Goal: Task Accomplishment & Management: Complete application form

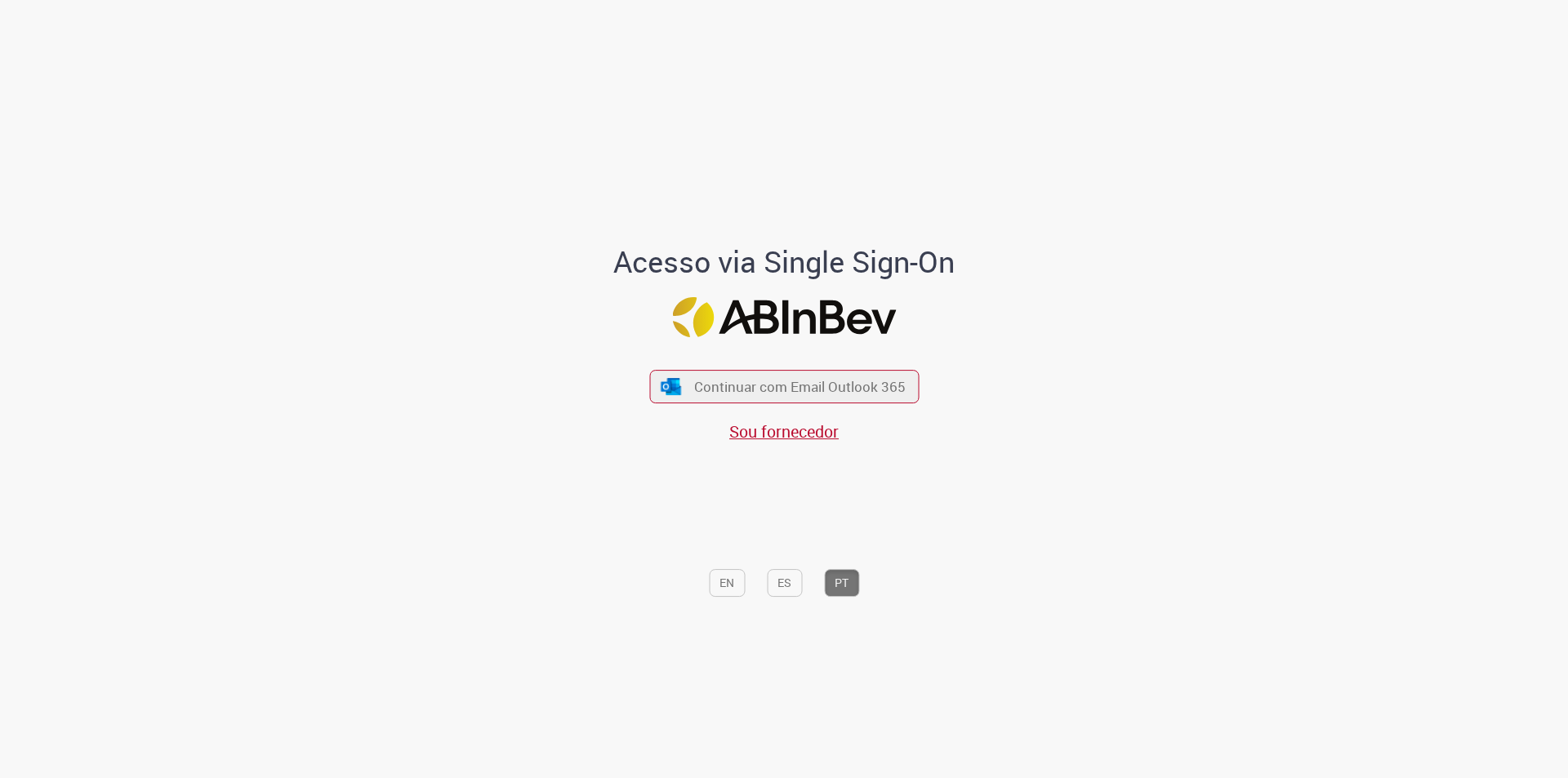
click at [786, 363] on div "Continuar com Email Outlook 365 Sou fornecedor" at bounding box center [784, 398] width 270 height 91
click at [789, 370] on button "Continuar com Email Outlook 365" at bounding box center [784, 388] width 275 height 35
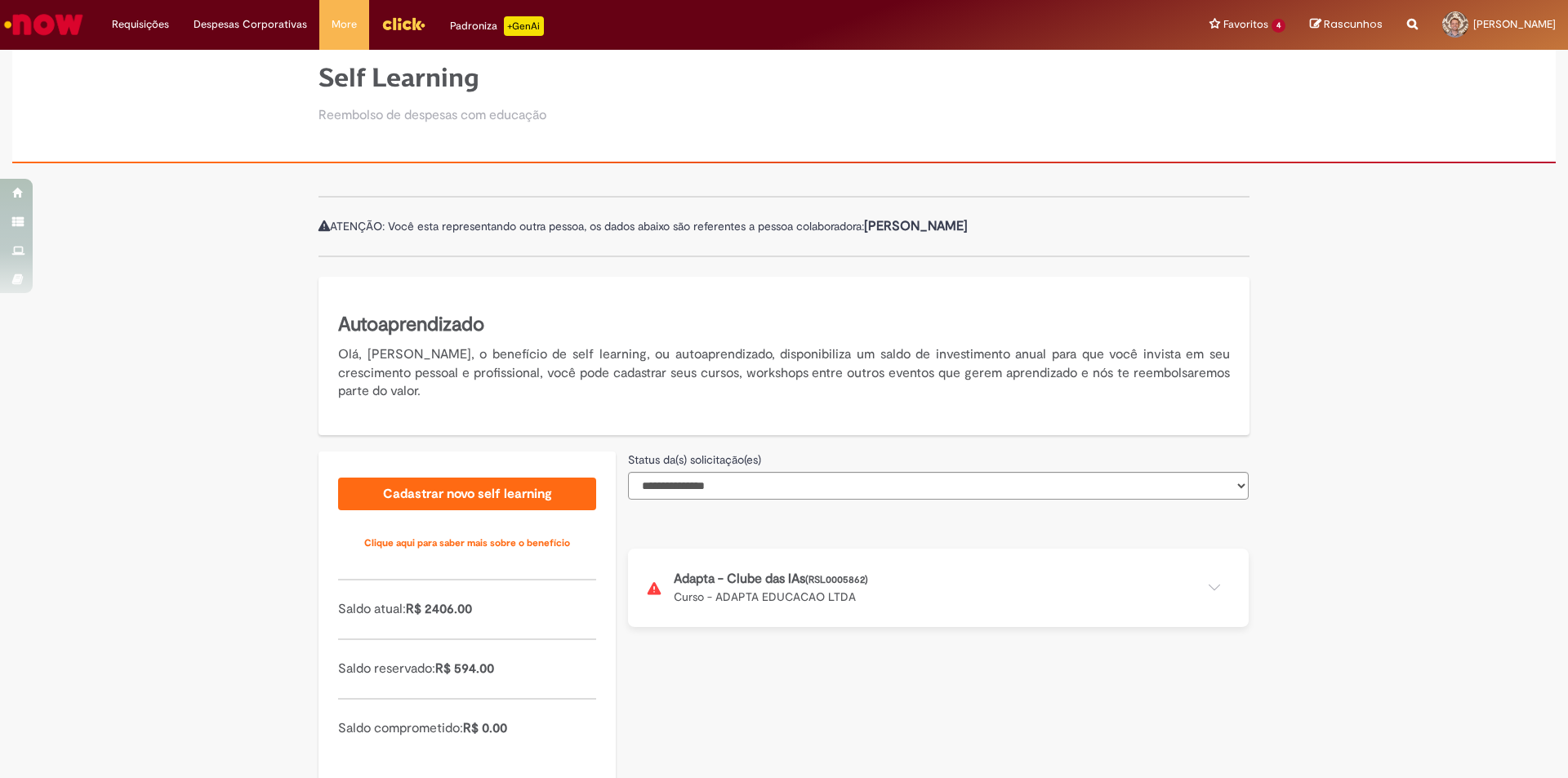
scroll to position [103, 0]
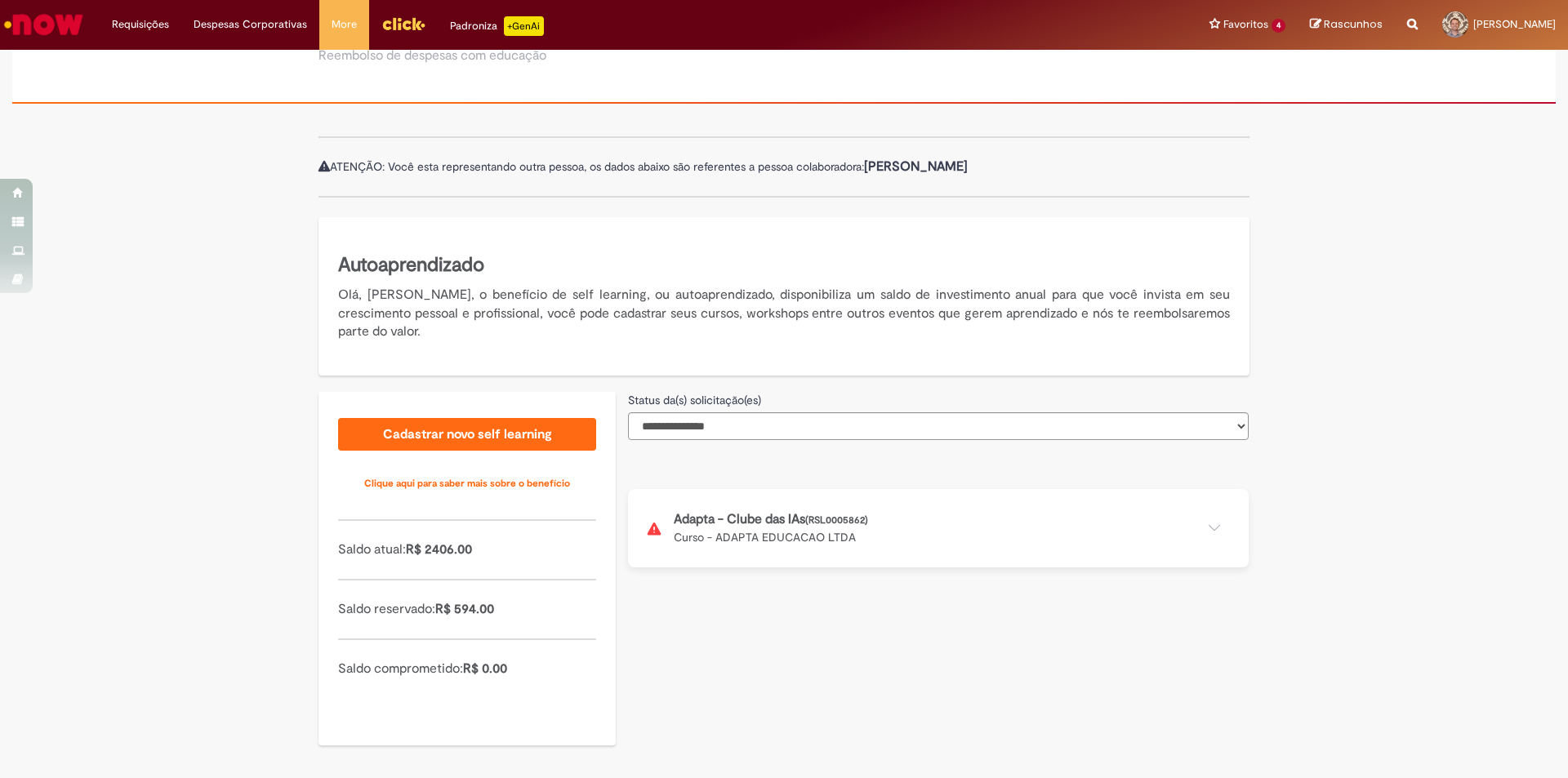
click at [1209, 521] on button at bounding box center [938, 528] width 621 height 78
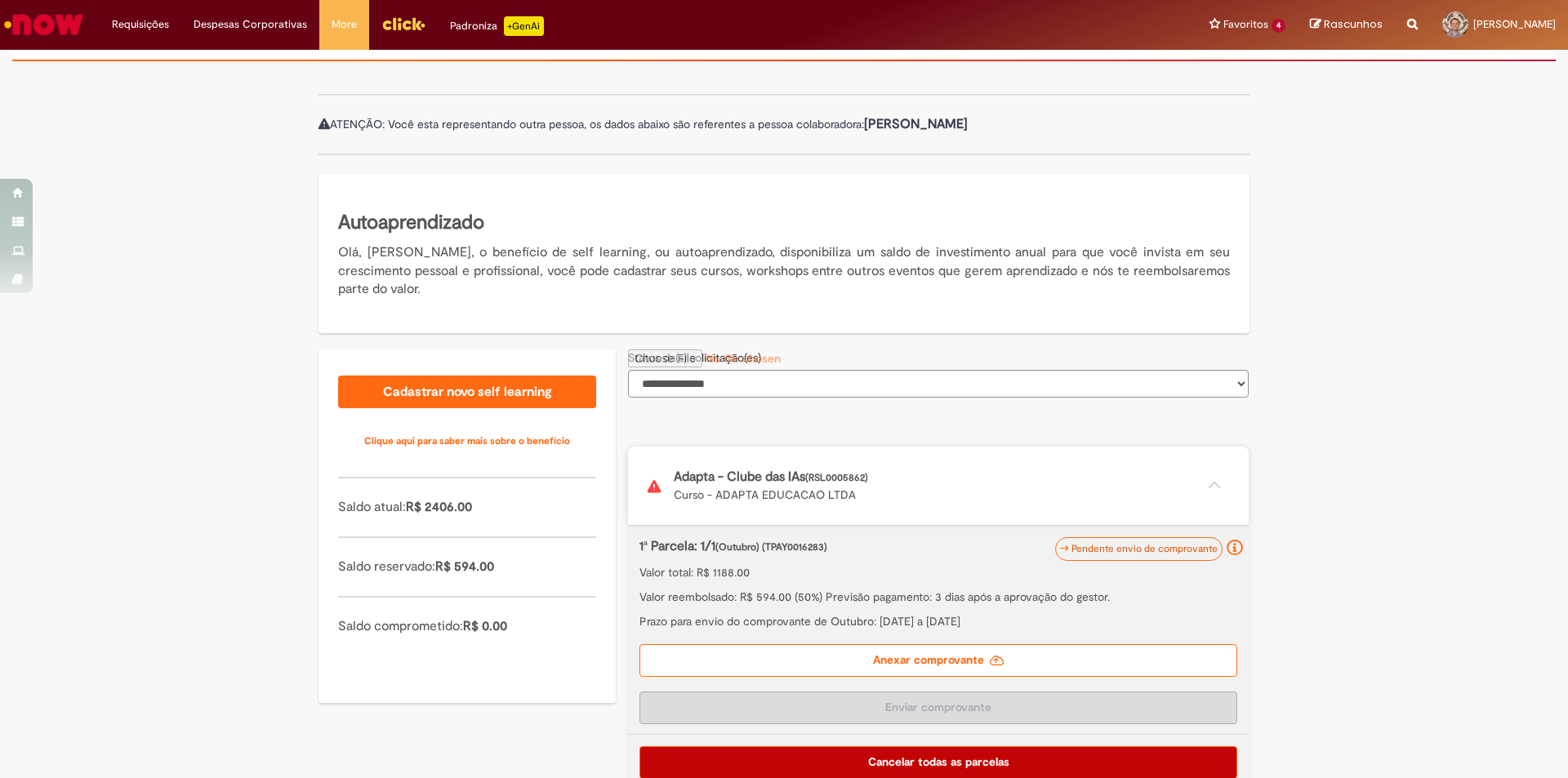
scroll to position [169, 0]
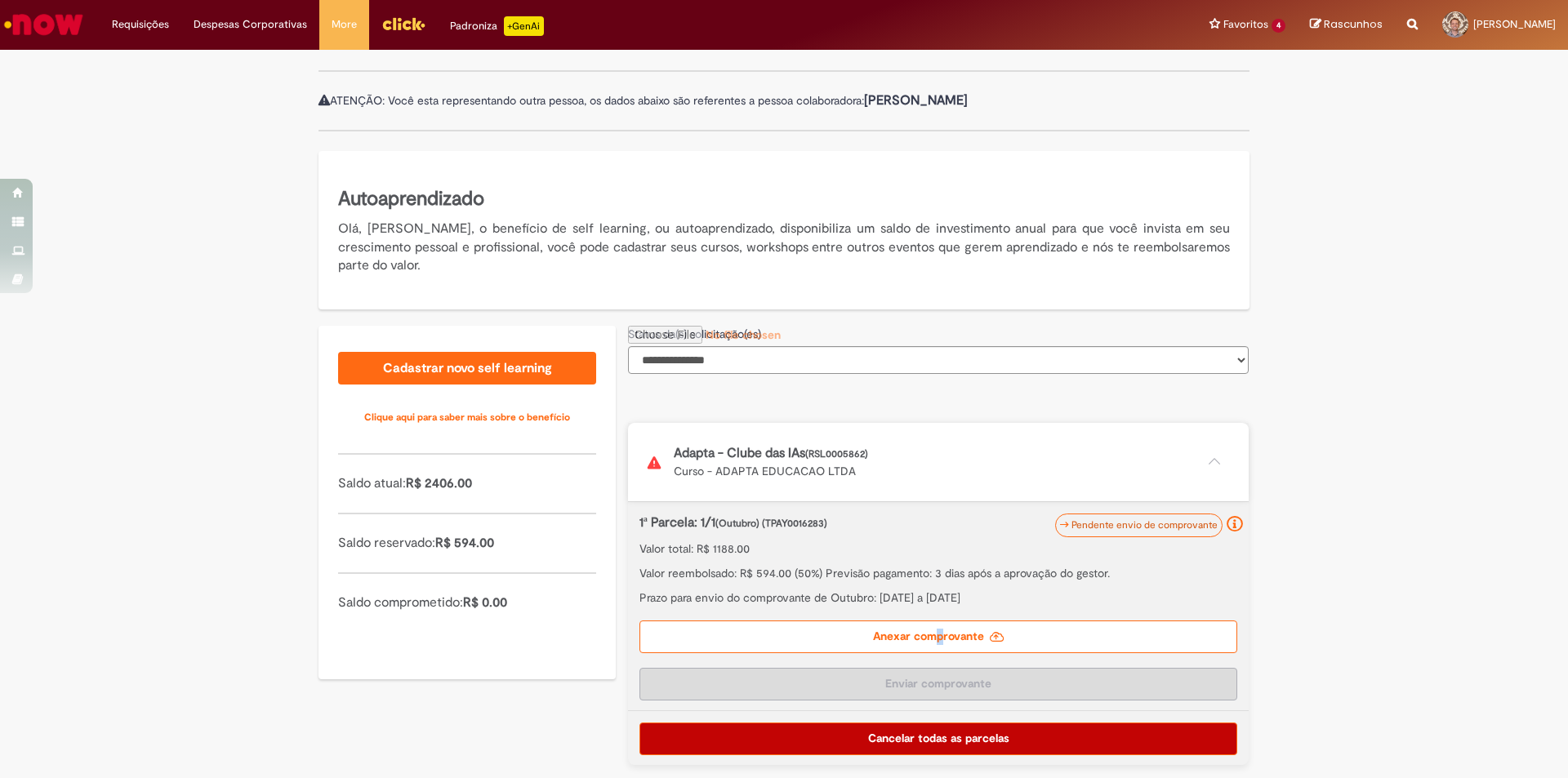
click at [924, 631] on label "Anexar comprovante" at bounding box center [938, 637] width 598 height 33
click at [990, 631] on icon at bounding box center [996, 637] width 15 height 11
click at [850, 343] on input "Anexar comprovante" at bounding box center [739, 335] width 222 height 18
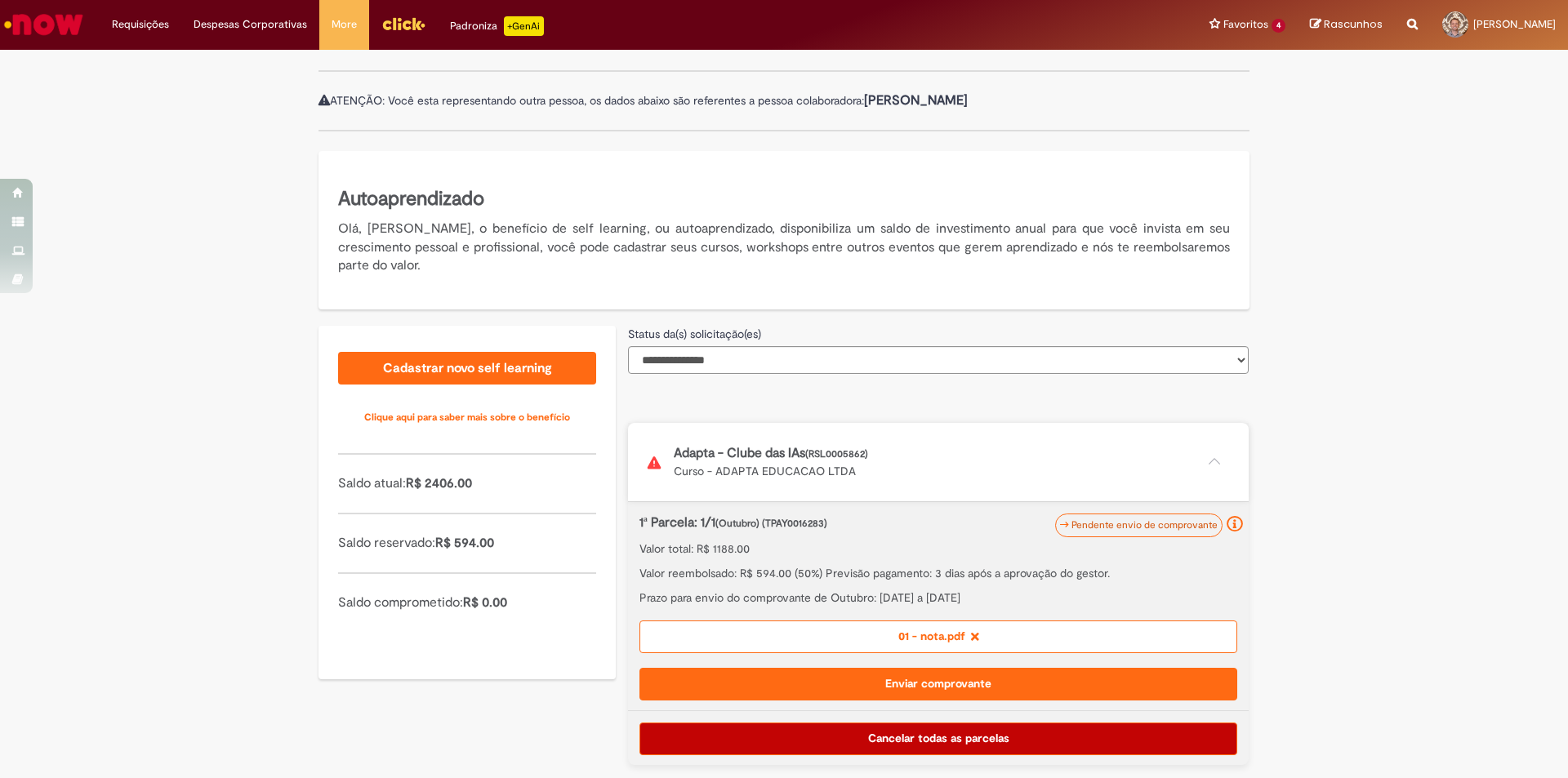
click at [1395, 579] on div "**********" at bounding box center [784, 414] width 1568 height 728
click at [962, 690] on button "Enviar comprovante" at bounding box center [938, 684] width 598 height 33
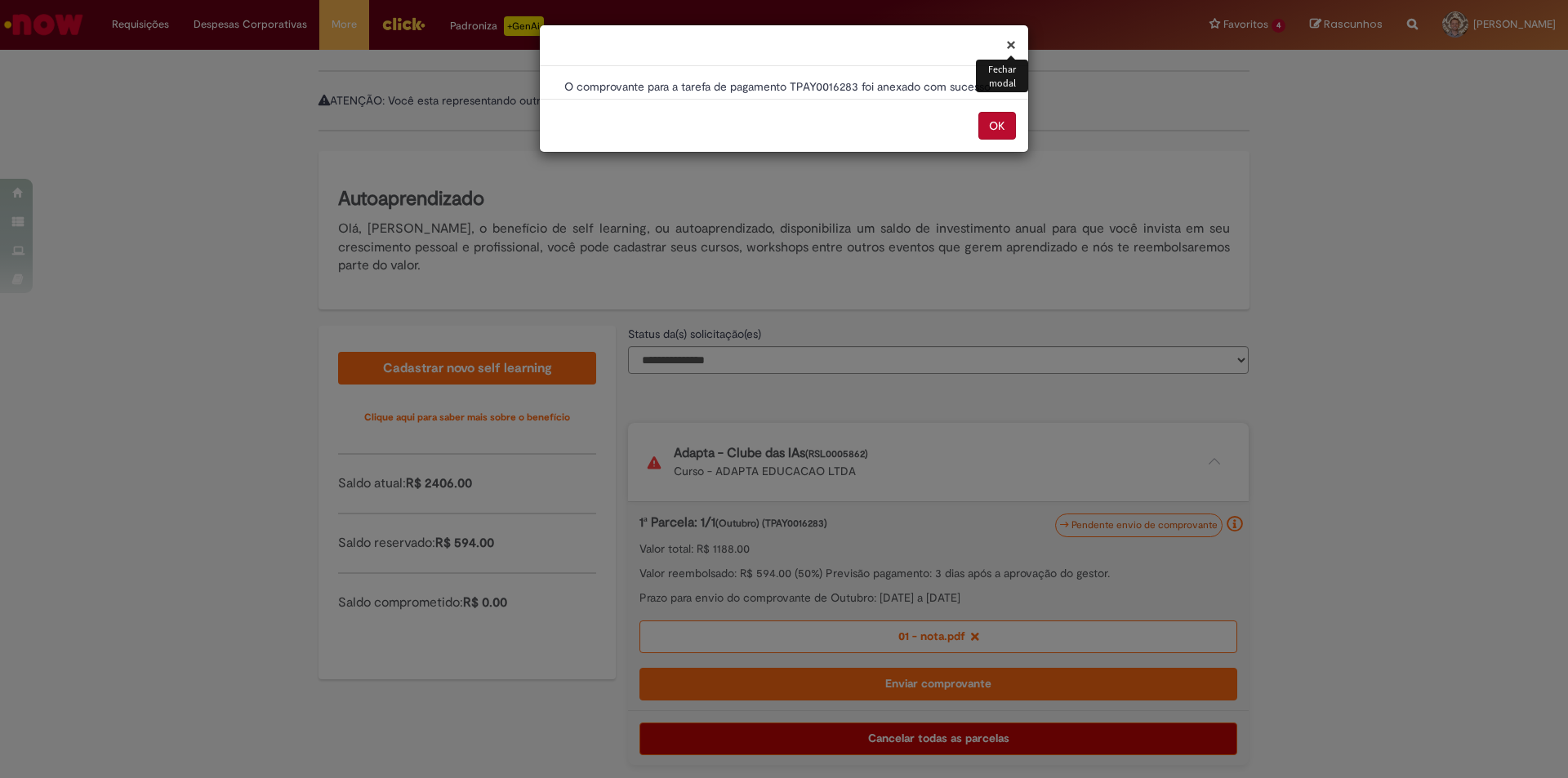
click at [999, 120] on button "OK" at bounding box center [996, 126] width 37 height 28
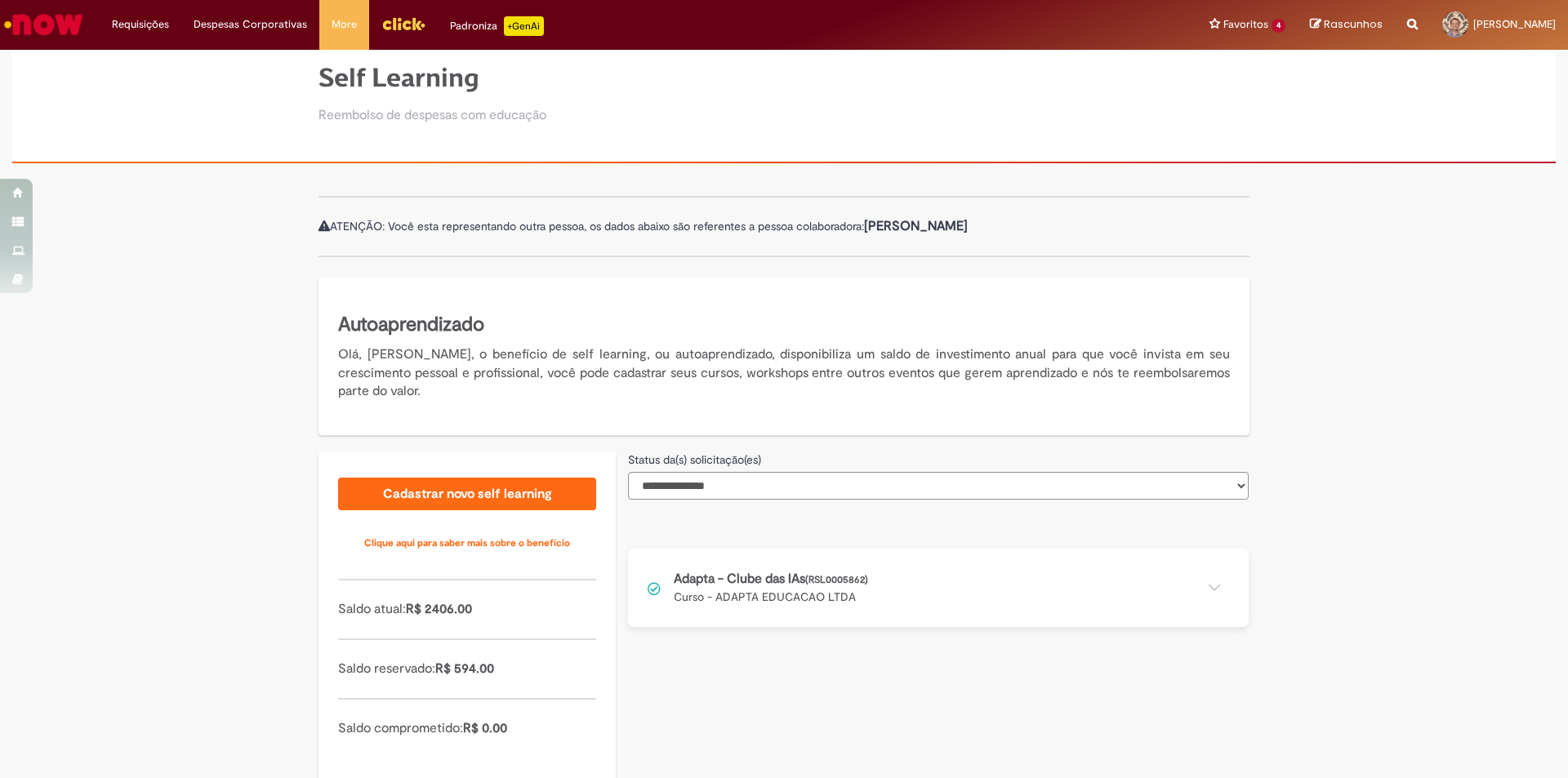
scroll to position [103, 0]
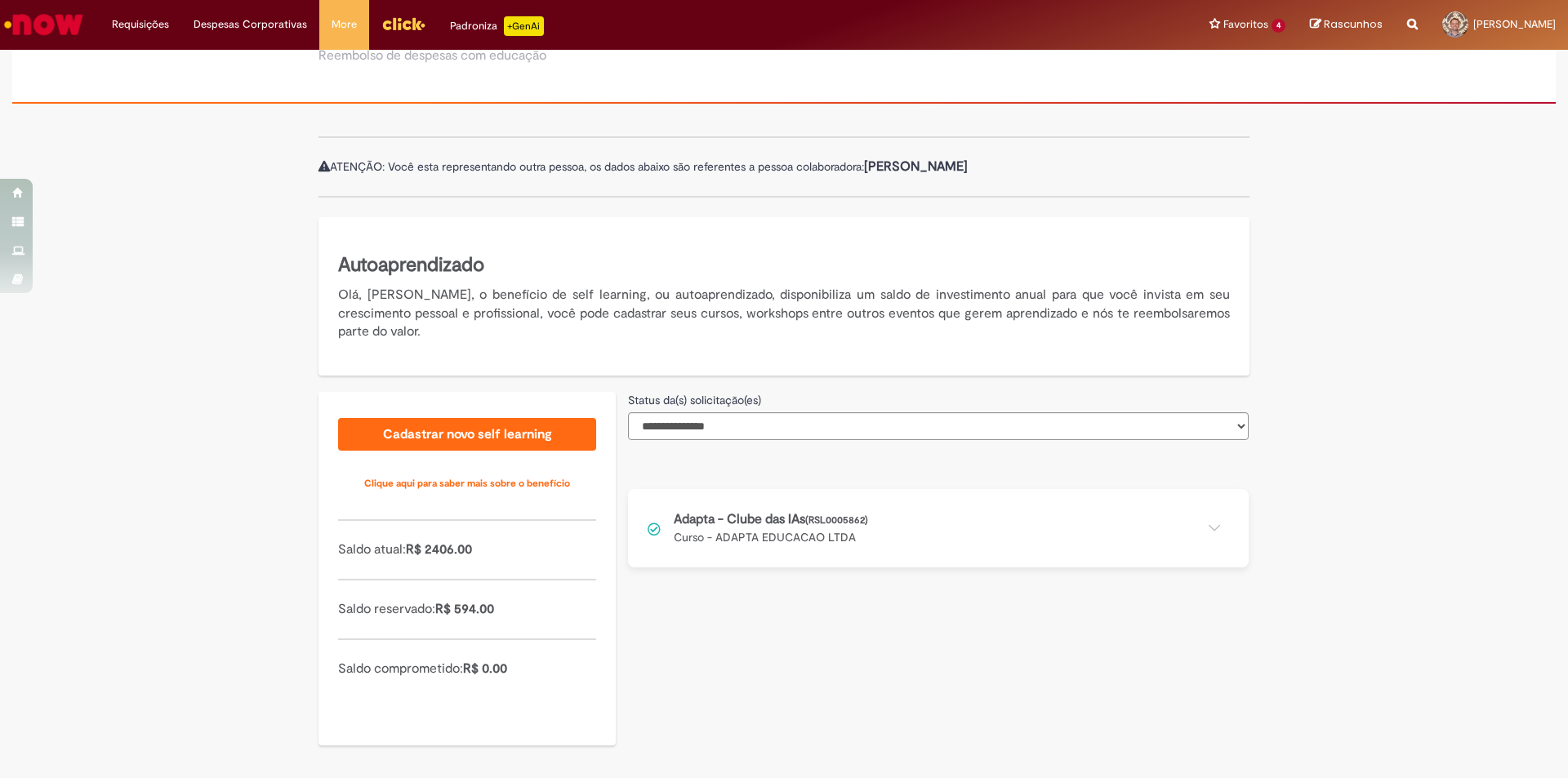
click at [1196, 524] on button at bounding box center [938, 528] width 621 height 78
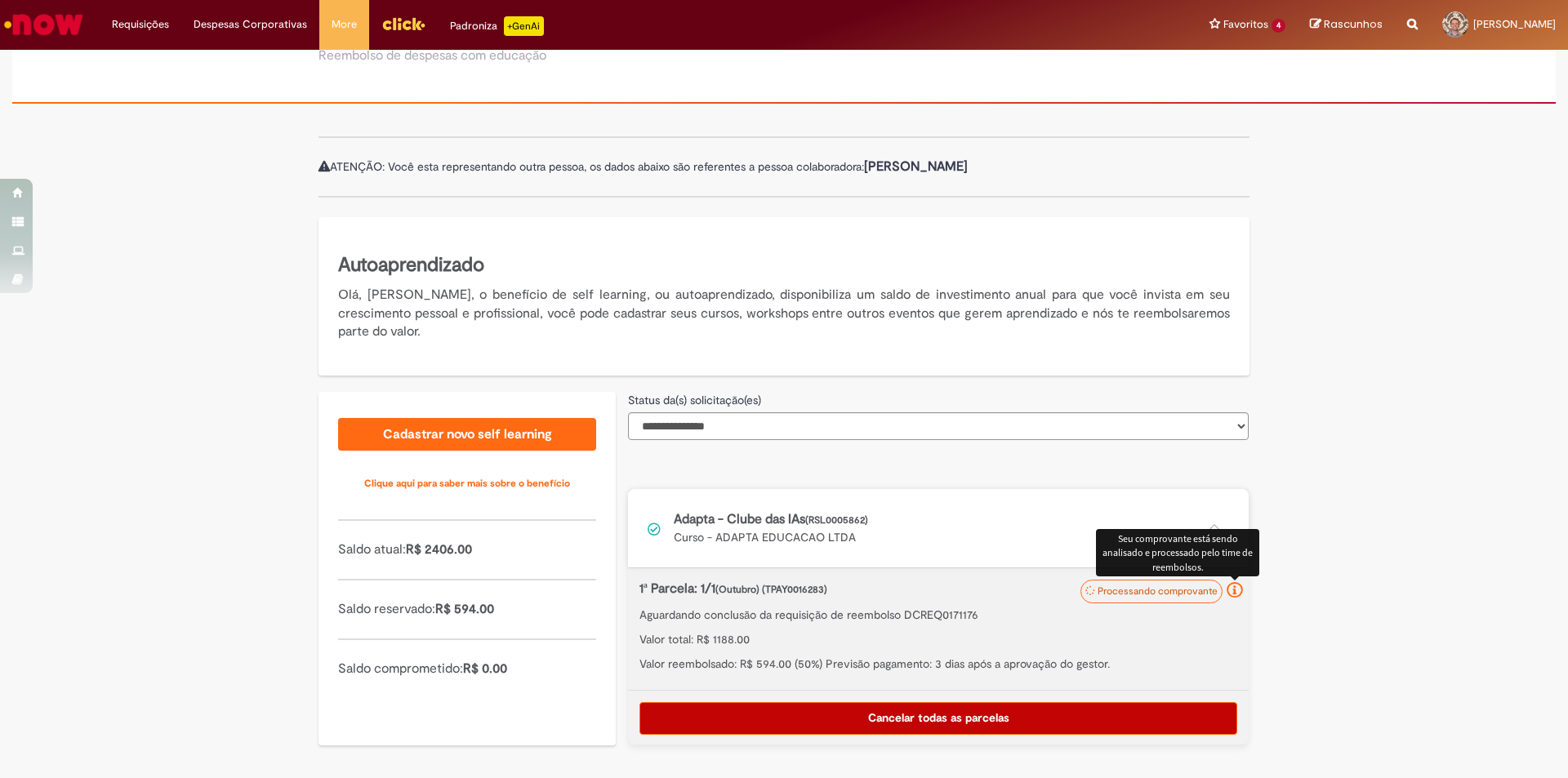
click at [1227, 583] on icon at bounding box center [1234, 590] width 16 height 16
click at [704, 592] on p "1ª Parcela: 1/1 (Outubro) (TPAY0016283)" at bounding box center [895, 589] width 512 height 19
click at [1228, 524] on button at bounding box center [938, 528] width 621 height 78
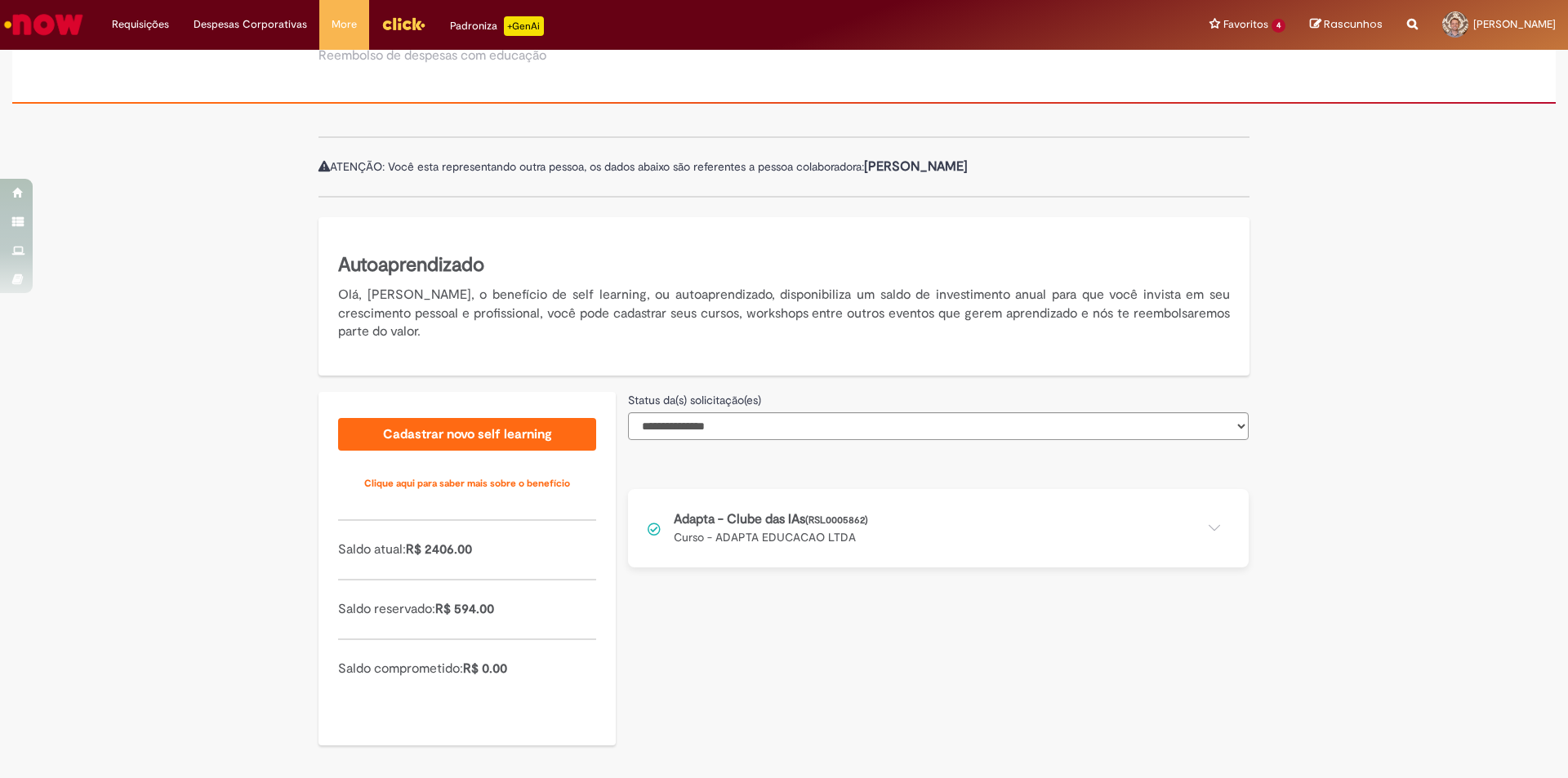
click at [1213, 524] on button at bounding box center [938, 528] width 621 height 78
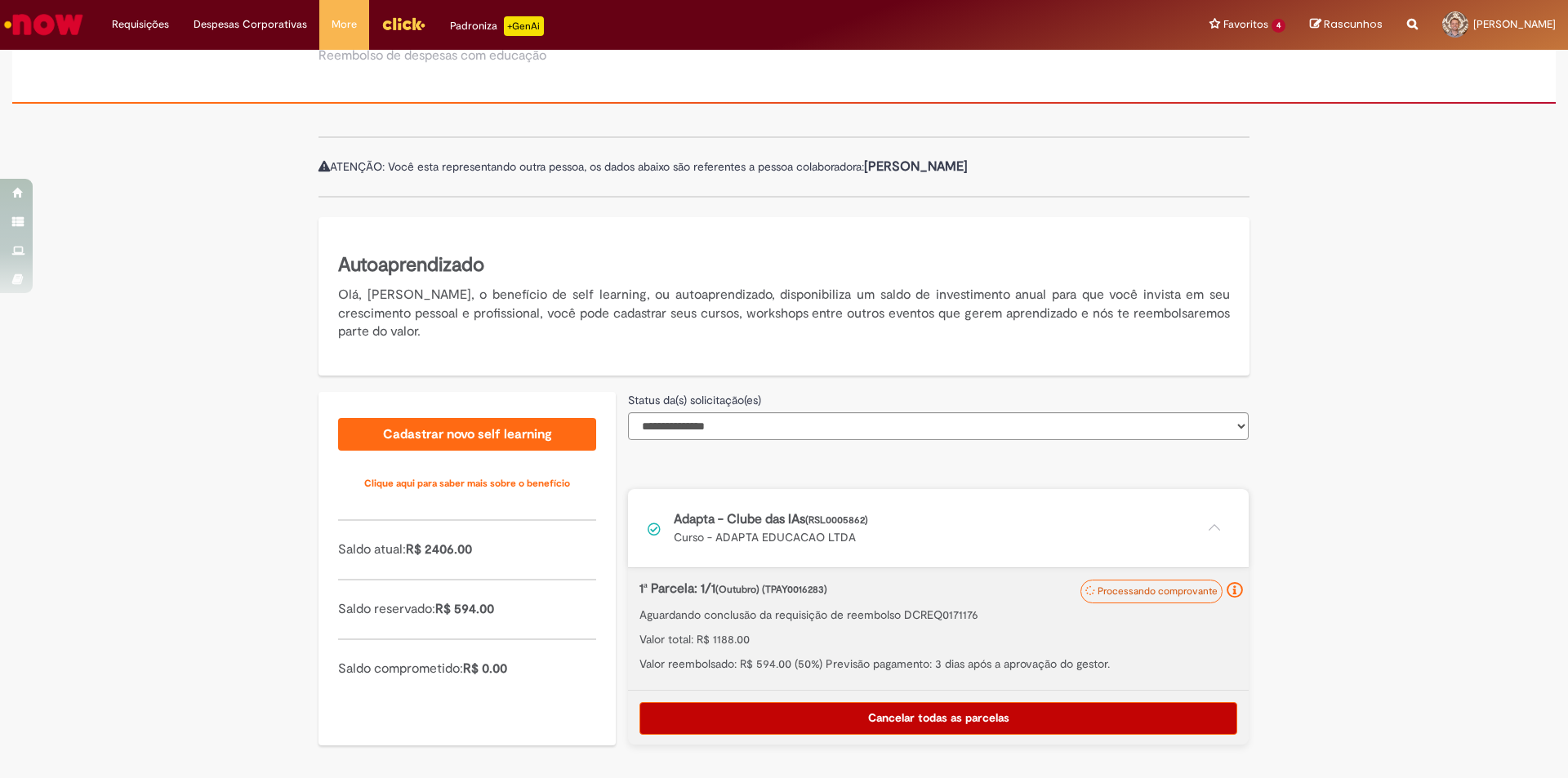
click at [1213, 524] on button at bounding box center [938, 528] width 621 height 78
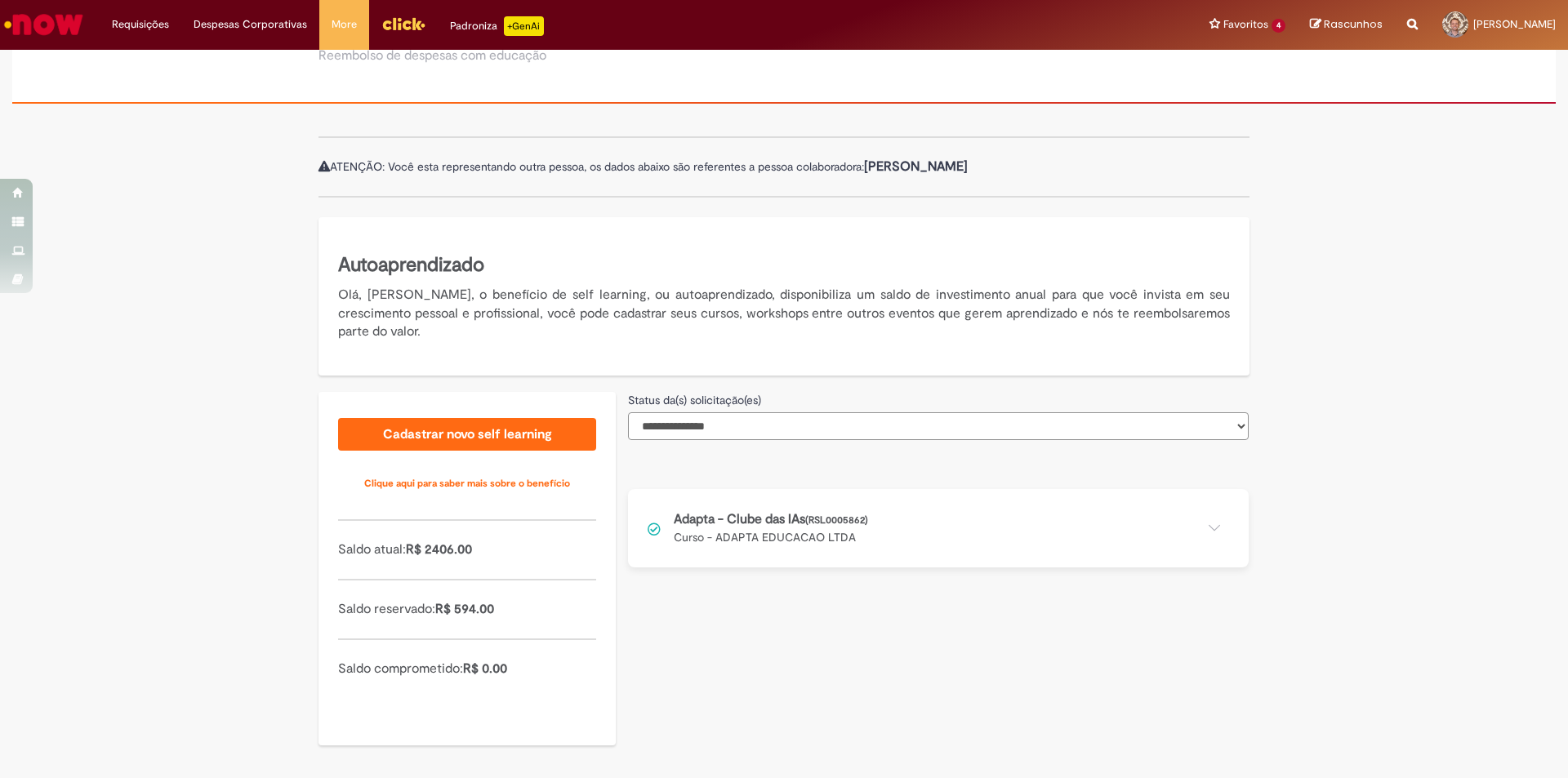
click at [1180, 437] on select "**********" at bounding box center [938, 426] width 621 height 28
click at [1342, 397] on div "**********" at bounding box center [784, 448] width 1568 height 662
click at [1197, 515] on button at bounding box center [938, 528] width 621 height 78
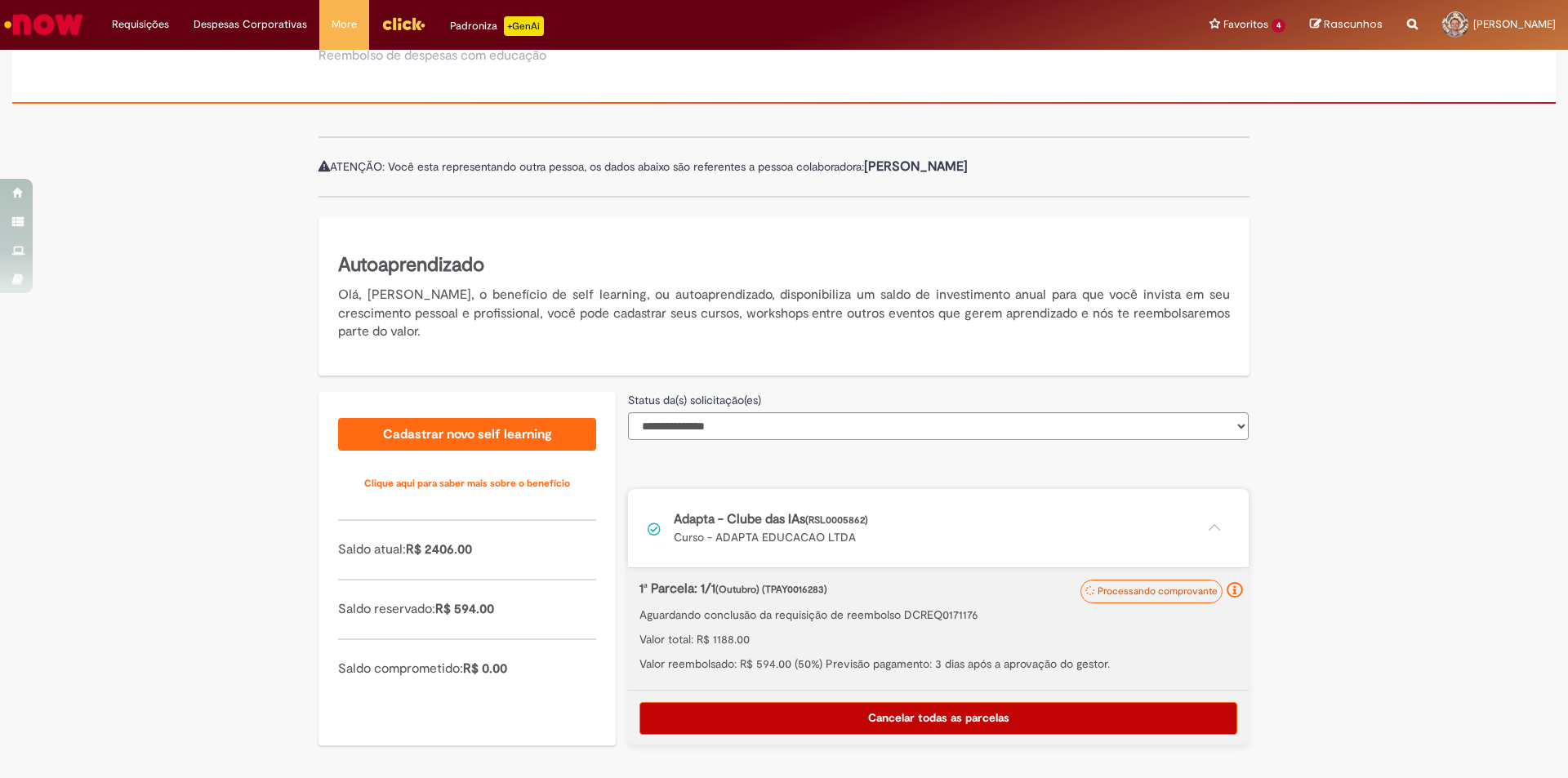
click at [1343, 506] on div "**********" at bounding box center [784, 448] width 1568 height 662
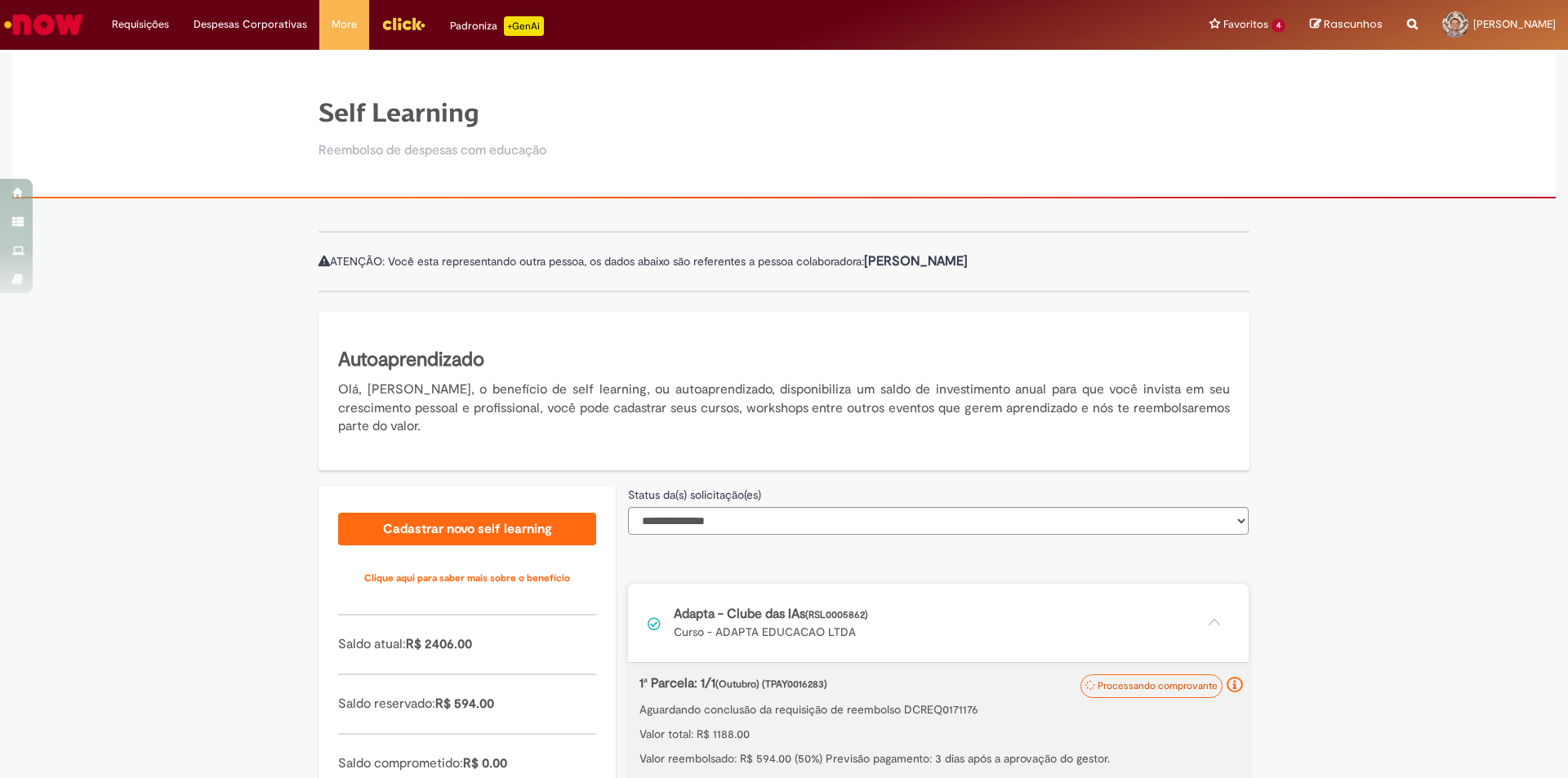
scroll to position [0, 0]
